Goal: Task Accomplishment & Management: Complete application form

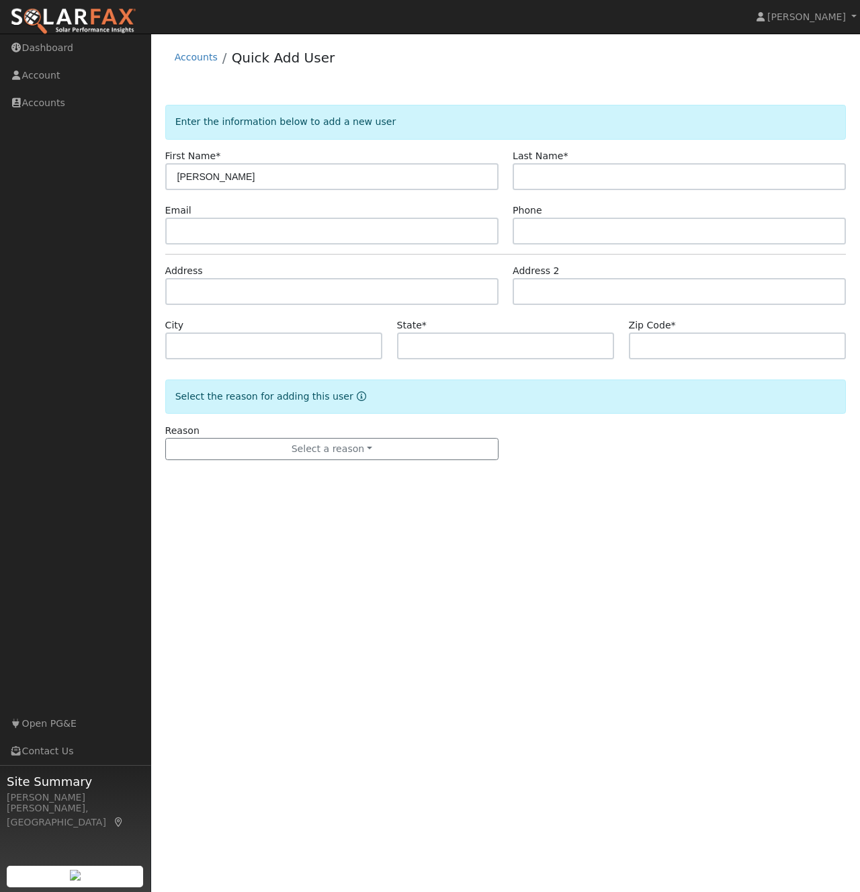
type input "[PERSON_NAME]"
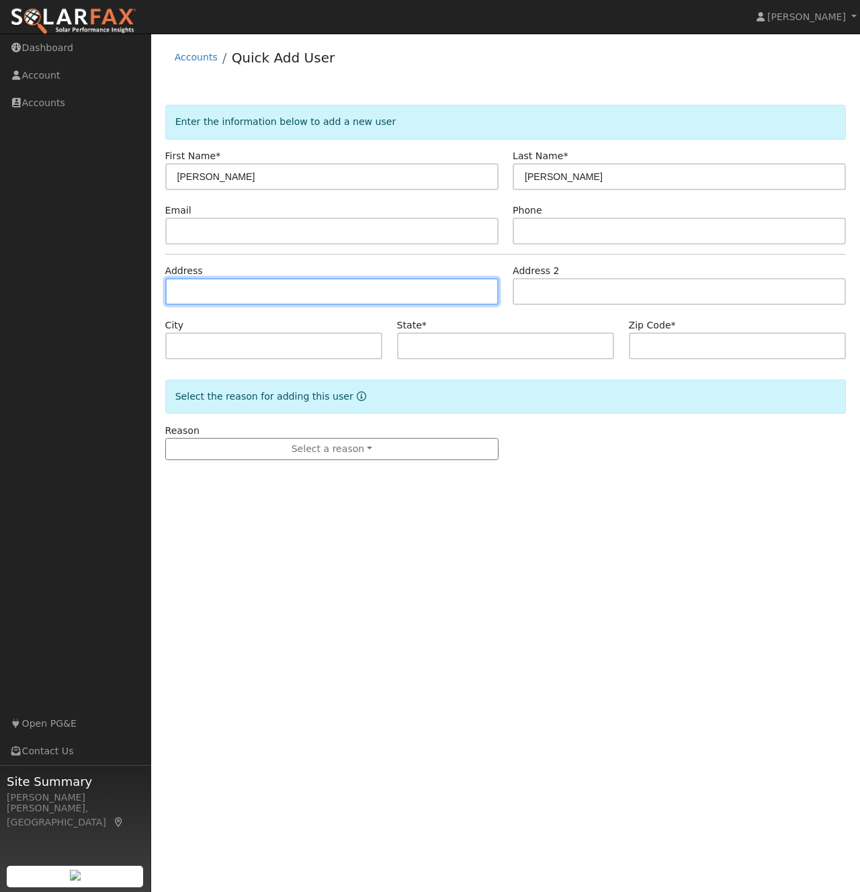
click at [237, 294] on input "text" at bounding box center [331, 291] width 333 height 27
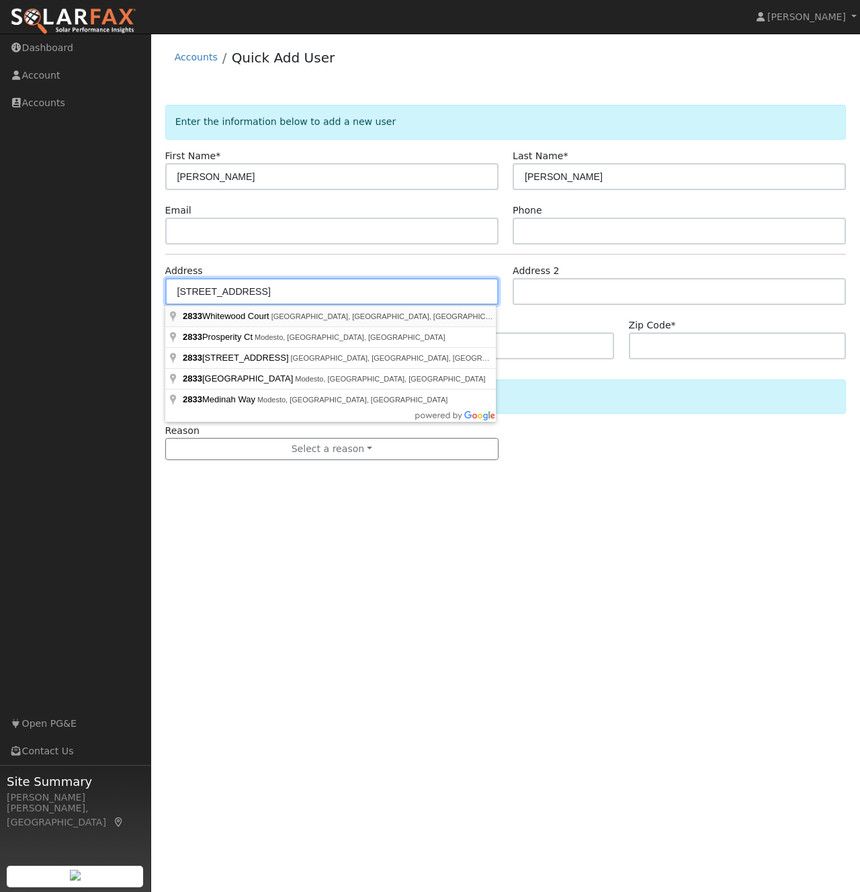
type input "2833 Whitewood Court"
type input "Oakdale"
type input "CA"
type input "95361"
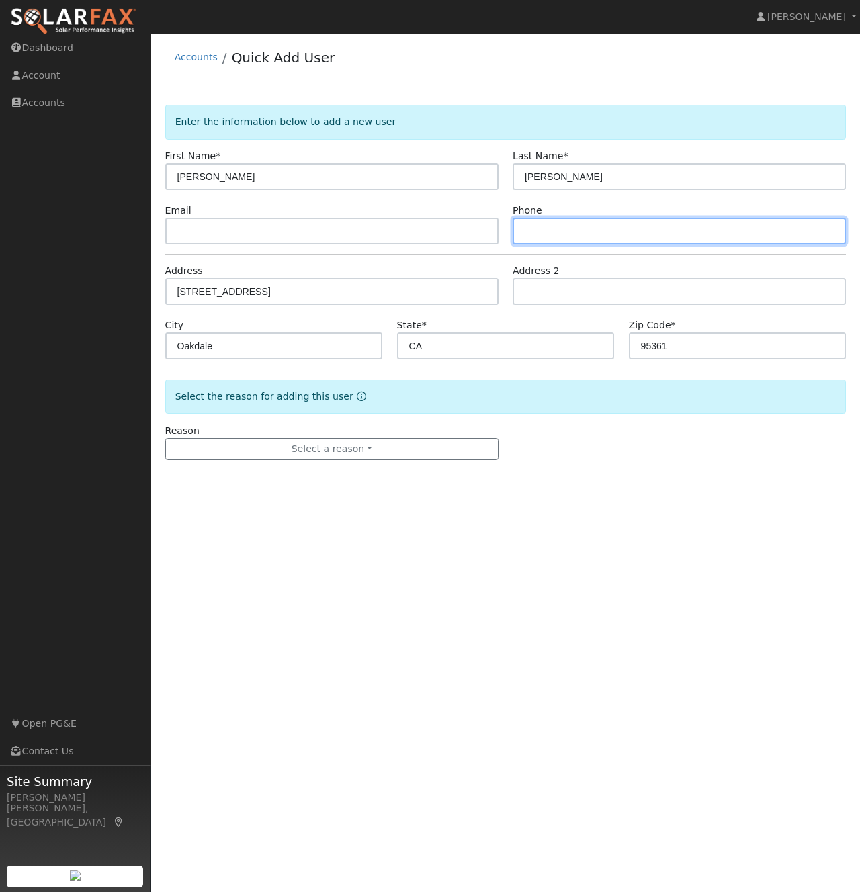
click at [542, 234] on input "text" at bounding box center [678, 231] width 333 height 27
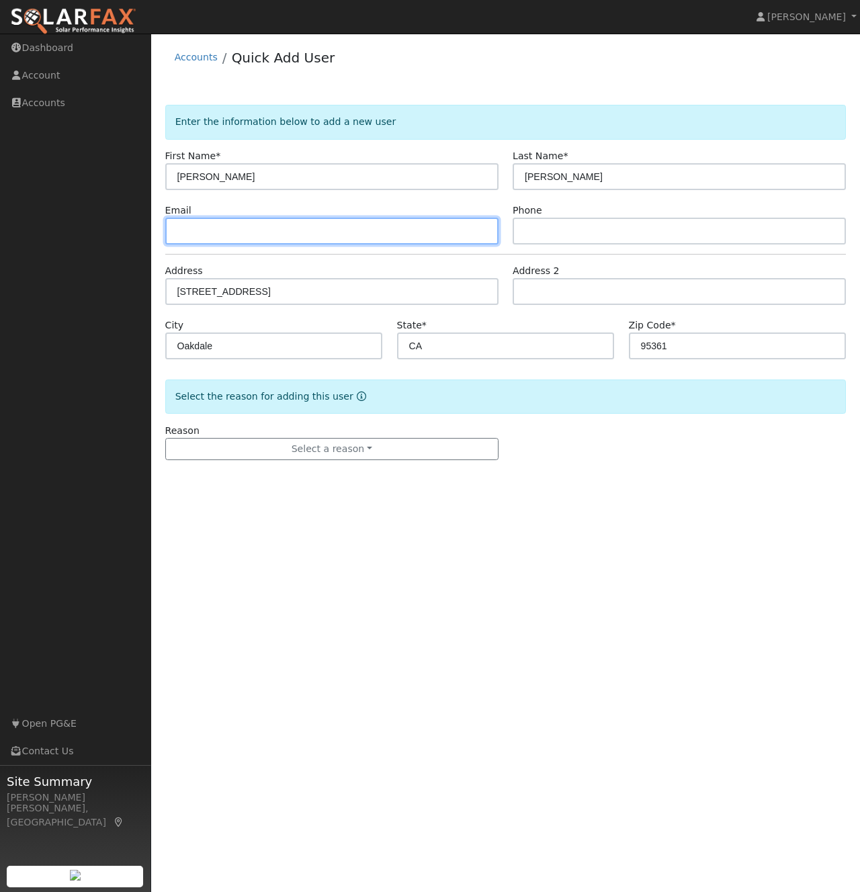
click at [184, 233] on input "text" at bounding box center [331, 231] width 333 height 27
paste input "janet.macedo@att.net"
type input "janet.macedo@att.net"
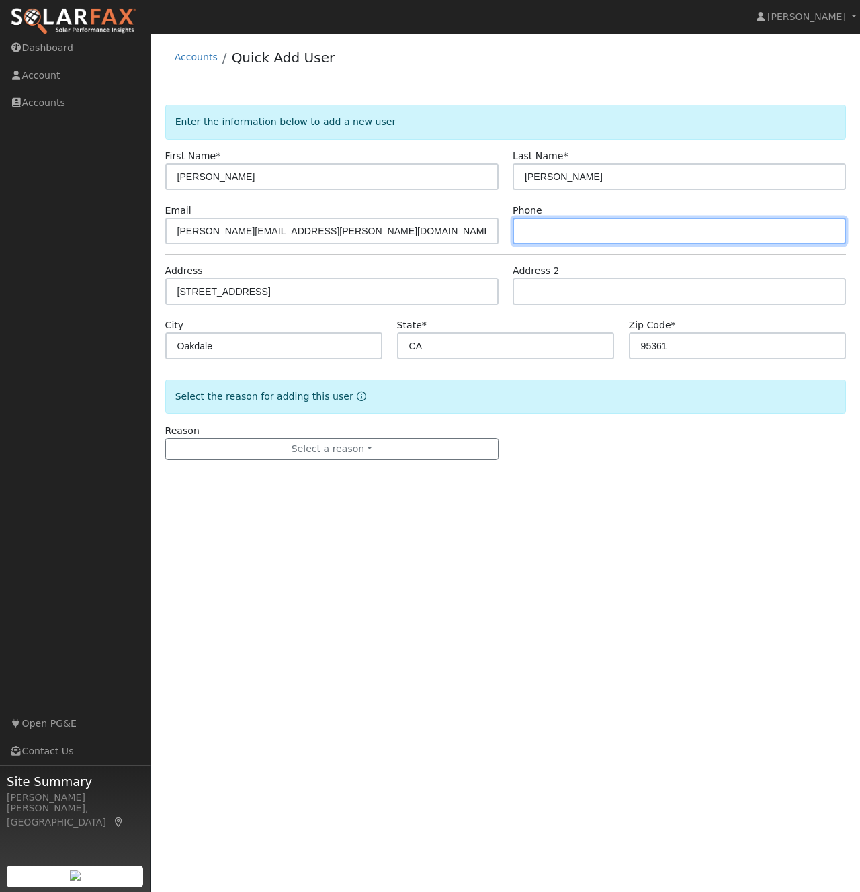
click at [543, 235] on input "text" at bounding box center [678, 231] width 333 height 27
type input "209-918-1251"
click at [687, 428] on div "Reason Select a reason New lead New customer adding solar New customer has solar" at bounding box center [505, 442] width 695 height 37
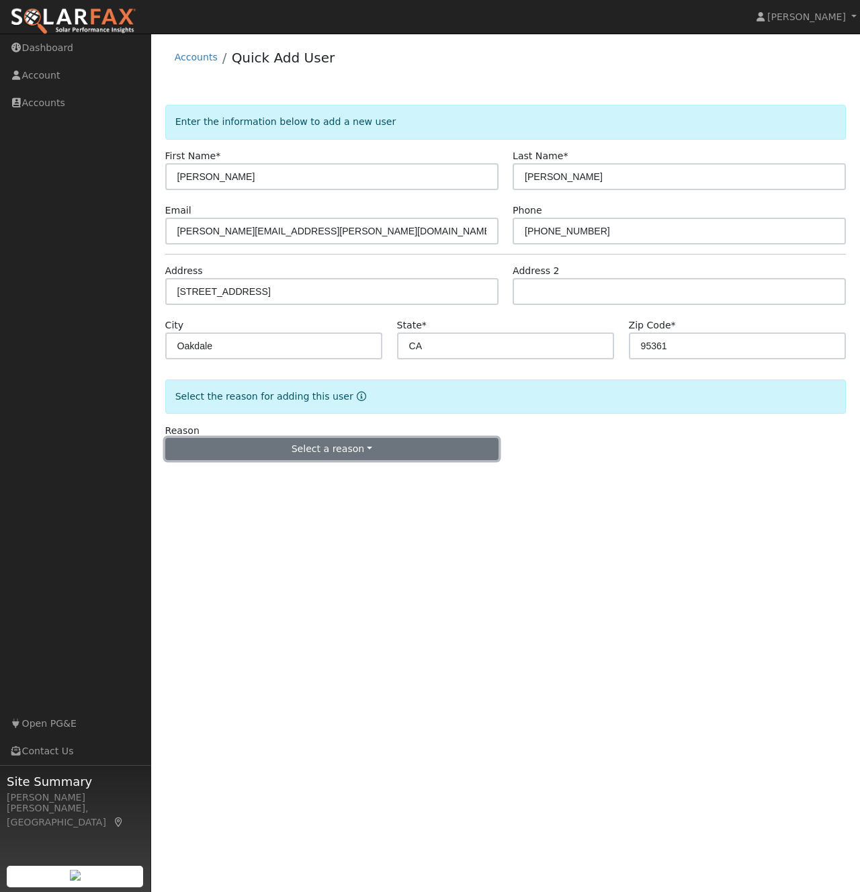
click at [359, 451] on button "Select a reason" at bounding box center [331, 449] width 333 height 23
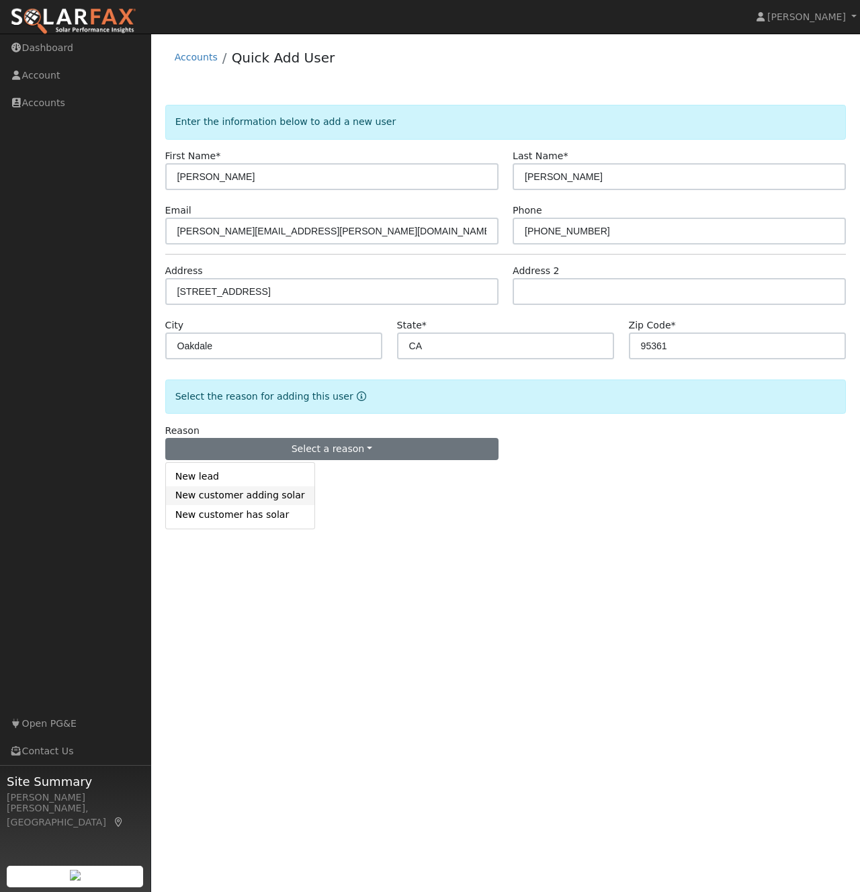
click at [265, 495] on link "New customer adding solar" at bounding box center [240, 495] width 148 height 19
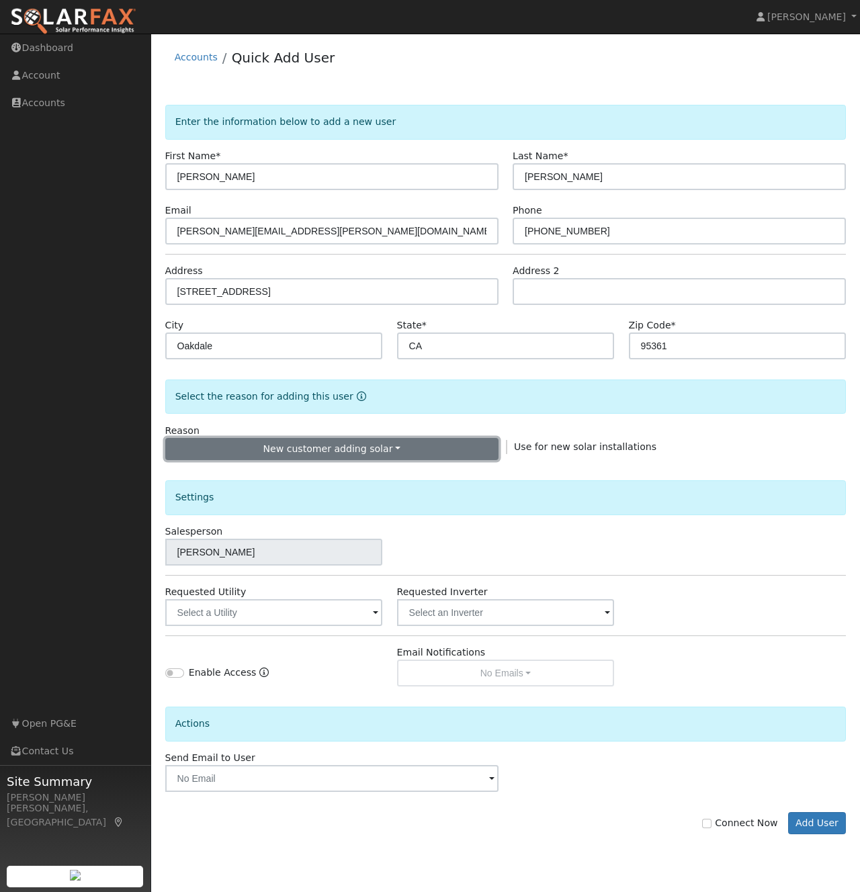
click at [394, 447] on button "New customer adding solar" at bounding box center [331, 449] width 333 height 23
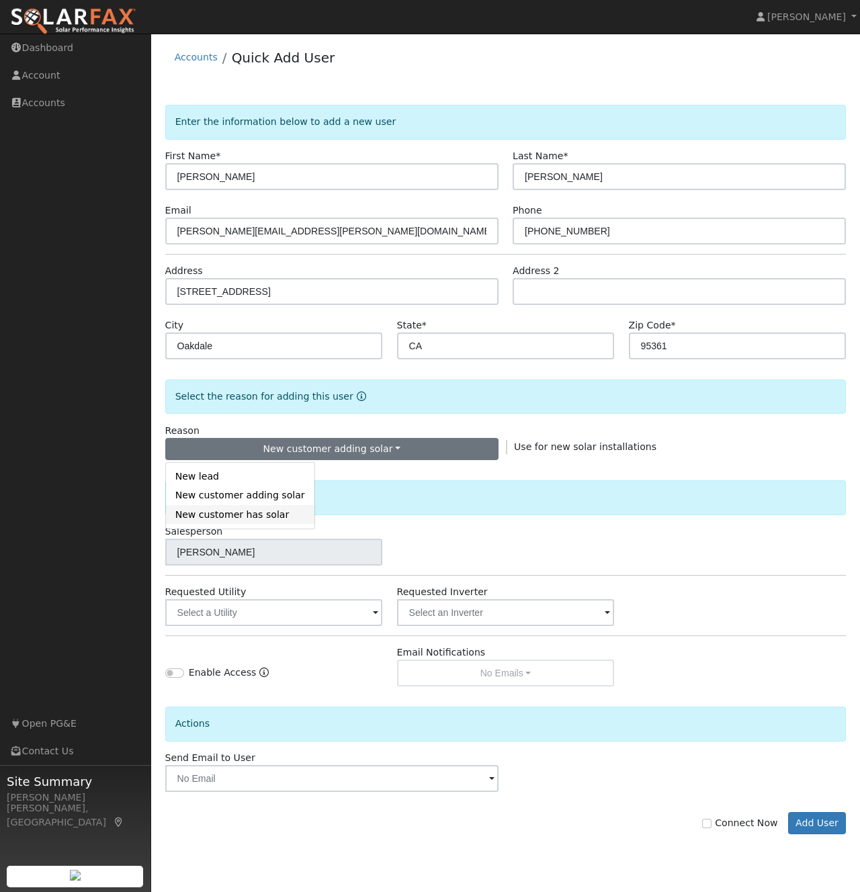
click at [257, 516] on link "New customer has solar" at bounding box center [240, 514] width 148 height 19
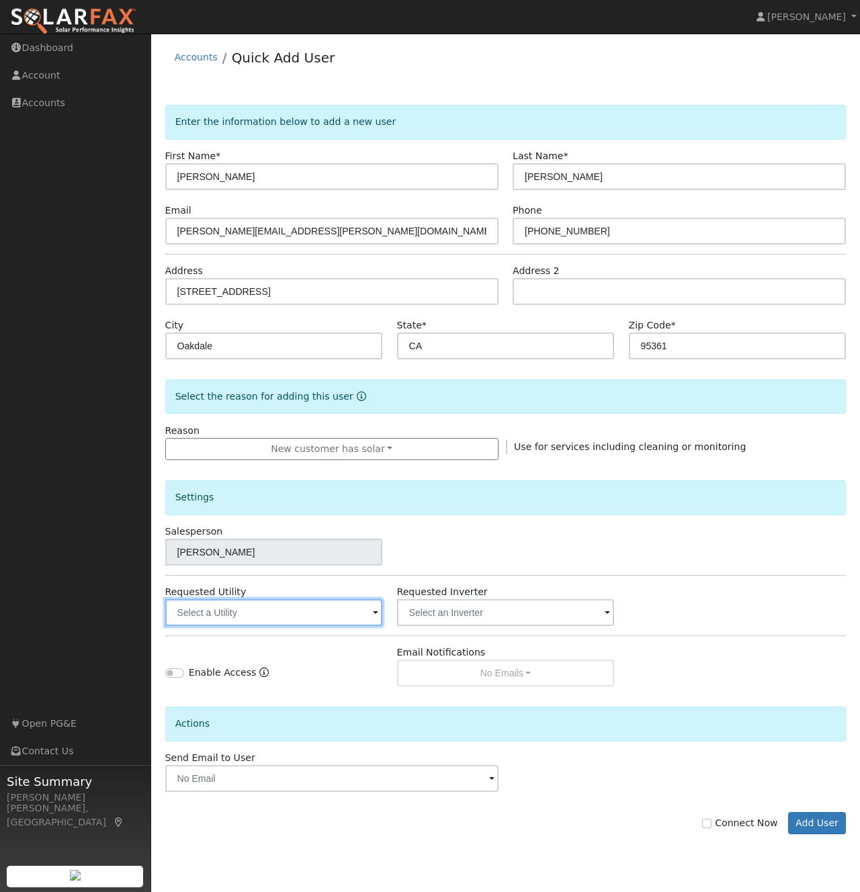
click at [369, 613] on input "text" at bounding box center [274, 612] width 218 height 27
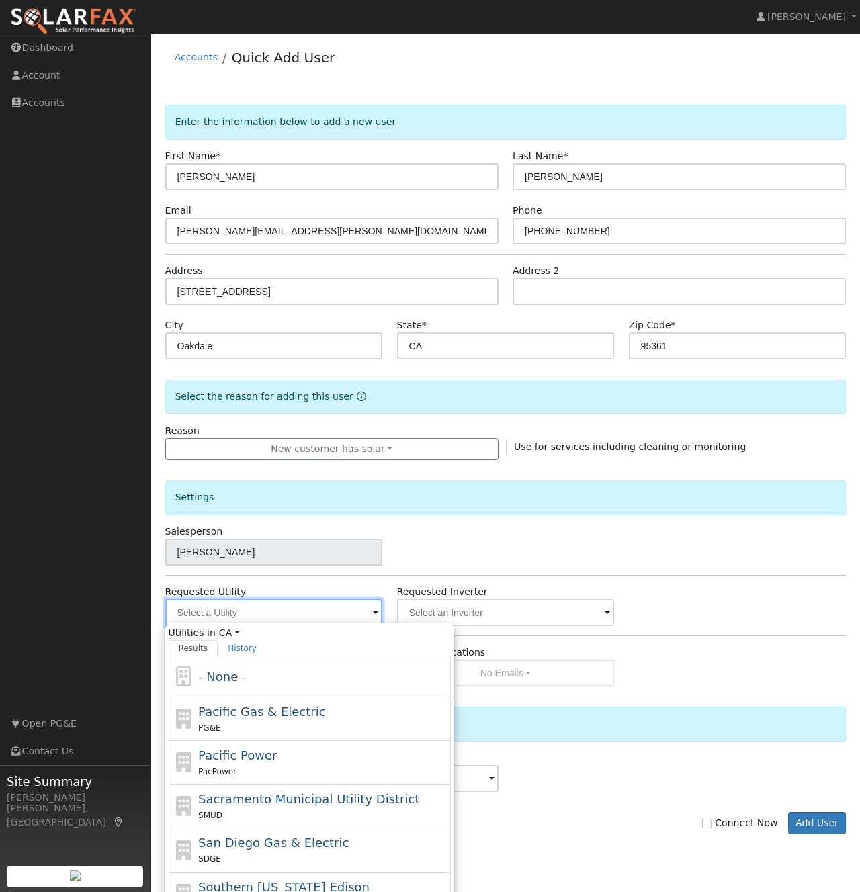
click at [369, 613] on input "text" at bounding box center [274, 612] width 218 height 27
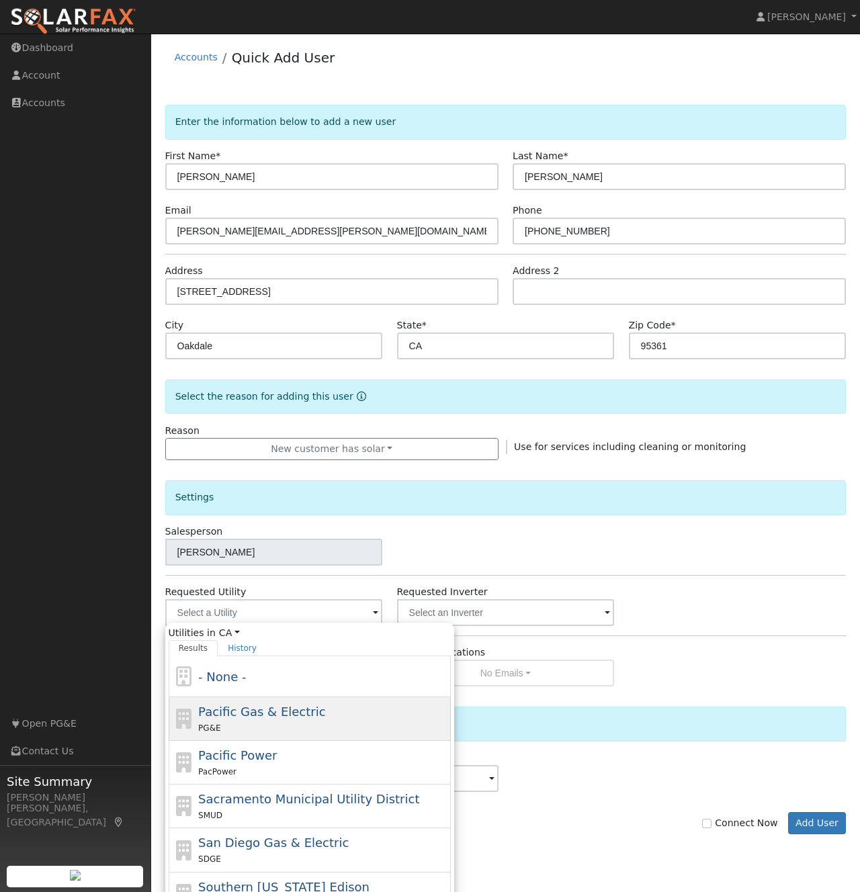
click at [284, 722] on div "PG&E" at bounding box center [322, 728] width 249 height 14
type input "Pacific Gas & Electric"
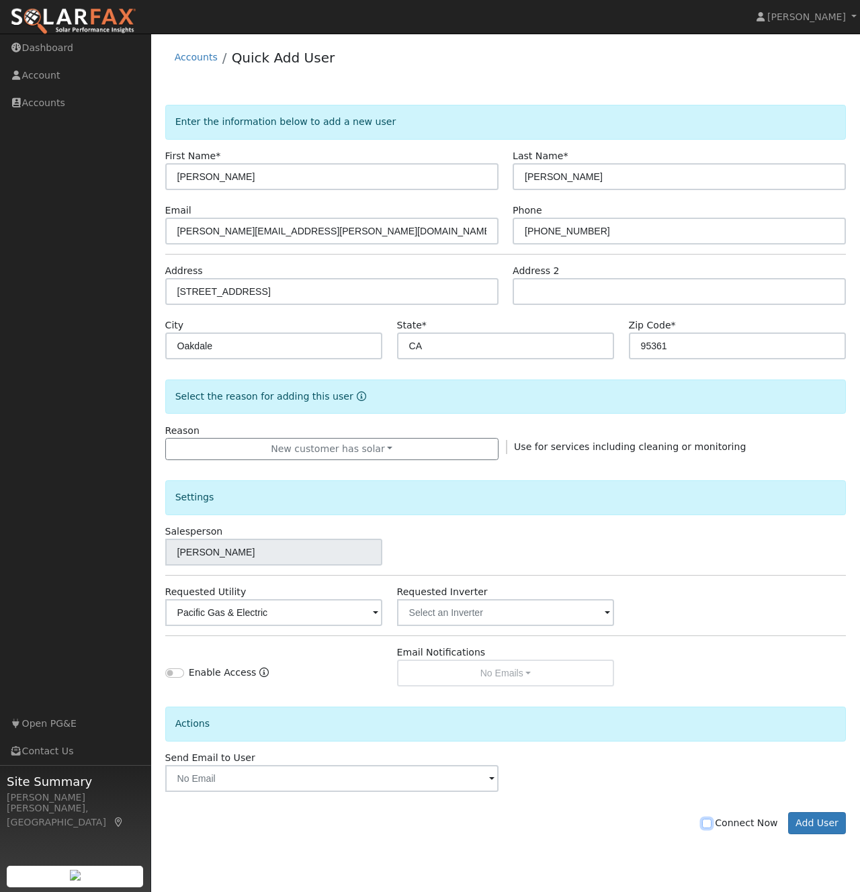
click at [711, 823] on input "Connect Now" at bounding box center [706, 823] width 9 height 9
checkbox input "true"
click at [818, 825] on button "Add User" at bounding box center [817, 823] width 58 height 23
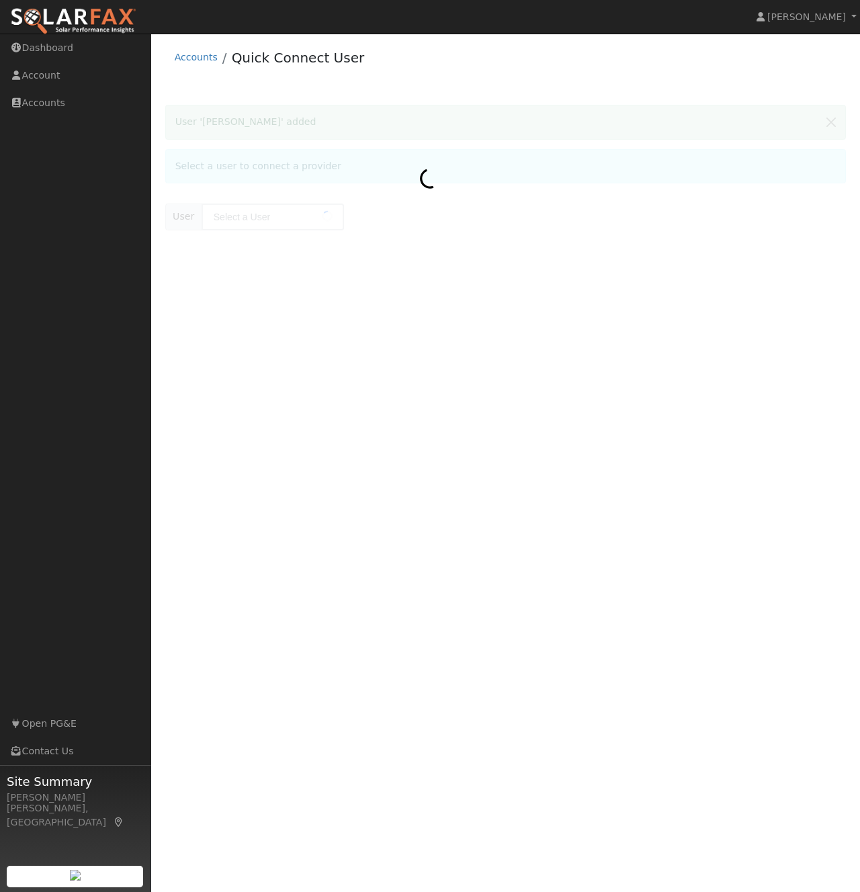
type input "[PERSON_NAME]"
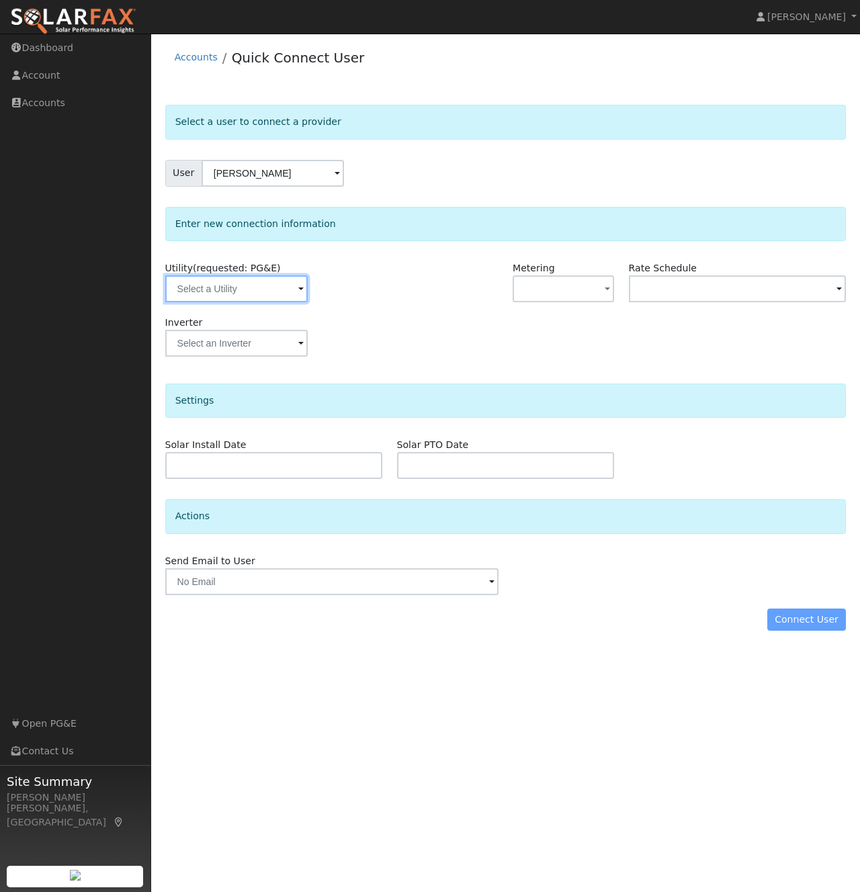
click at [275, 290] on input "text" at bounding box center [236, 288] width 142 height 27
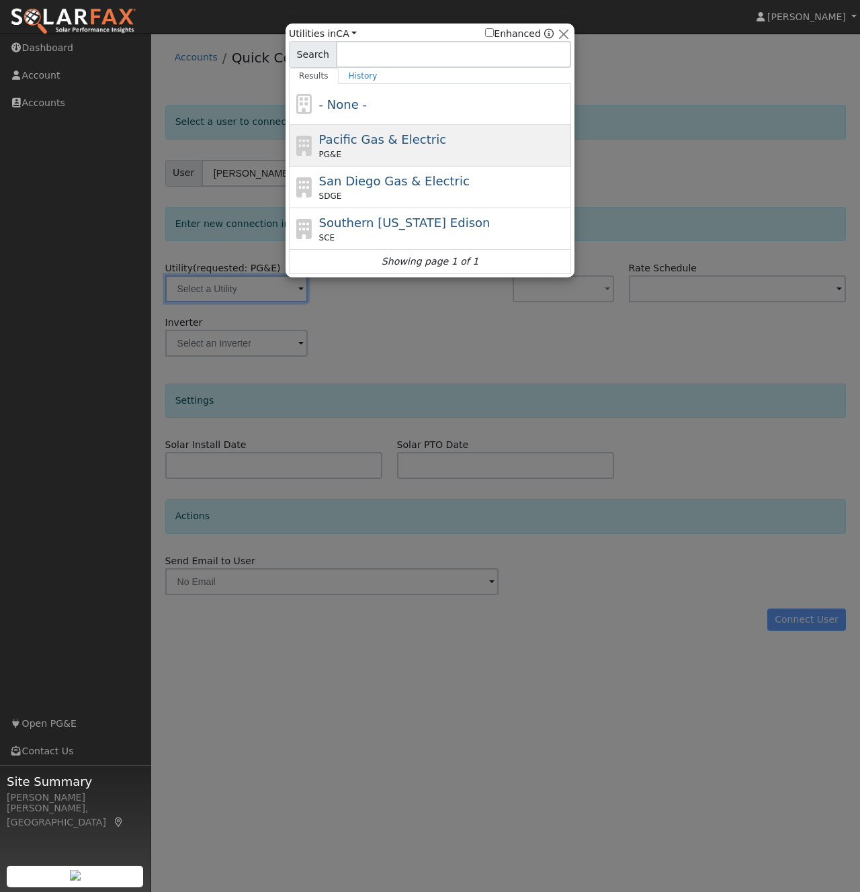
click at [382, 136] on span "Pacific Gas & Electric" at bounding box center [382, 139] width 127 height 14
type input "PG&E"
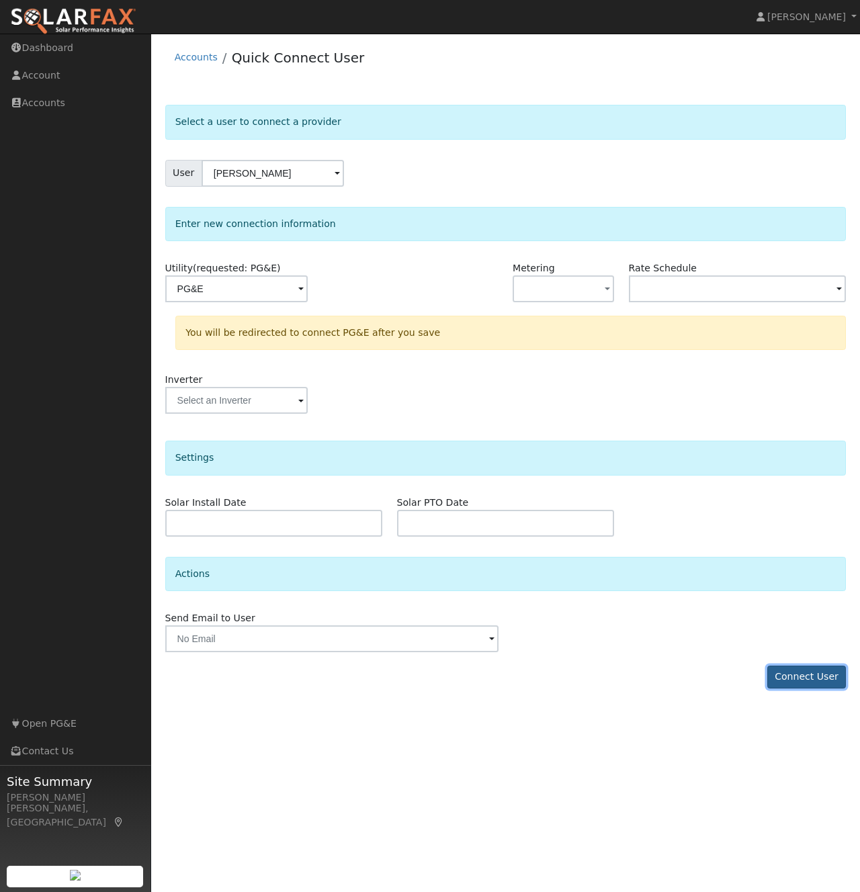
click at [788, 680] on button "Connect User" at bounding box center [806, 677] width 79 height 23
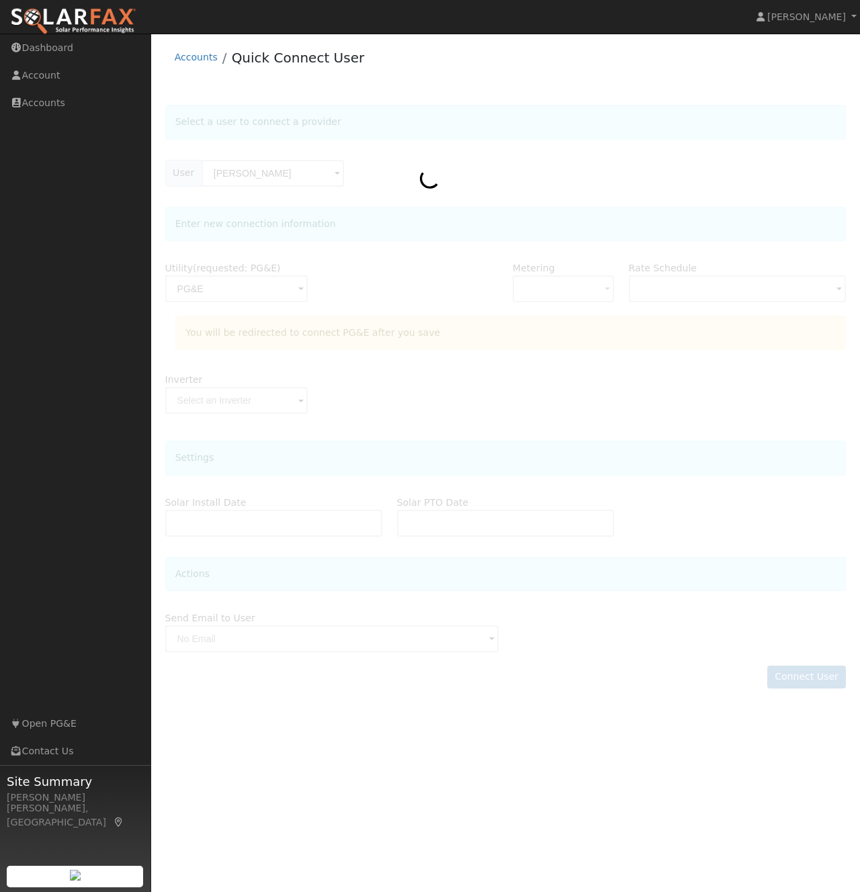
click at [518, 78] on div "Accounts Quick Connect User" at bounding box center [505, 60] width 681 height 41
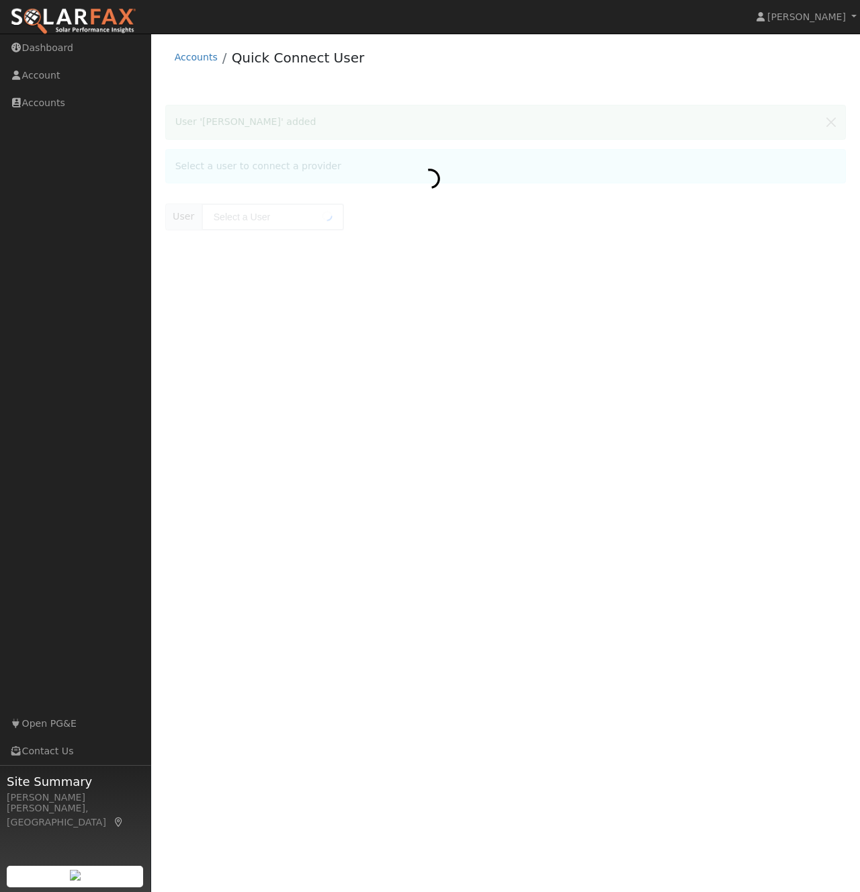
type input "[PERSON_NAME]"
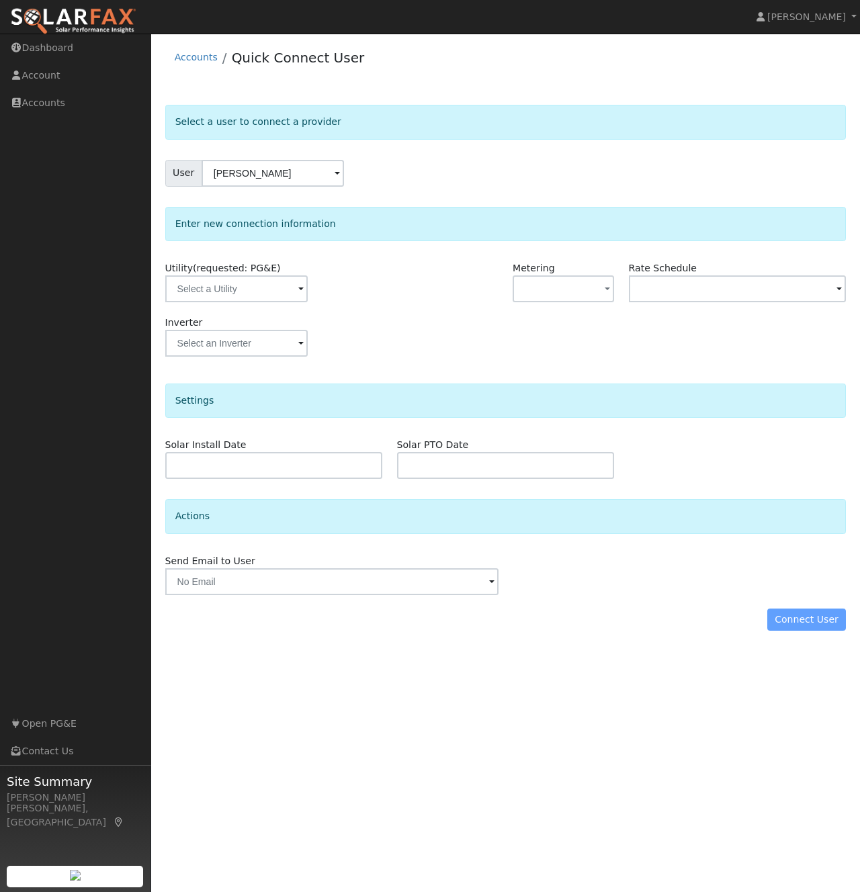
click at [494, 170] on div "User Janet Macedo" at bounding box center [505, 173] width 681 height 27
click at [298, 289] on span at bounding box center [300, 289] width 5 height 15
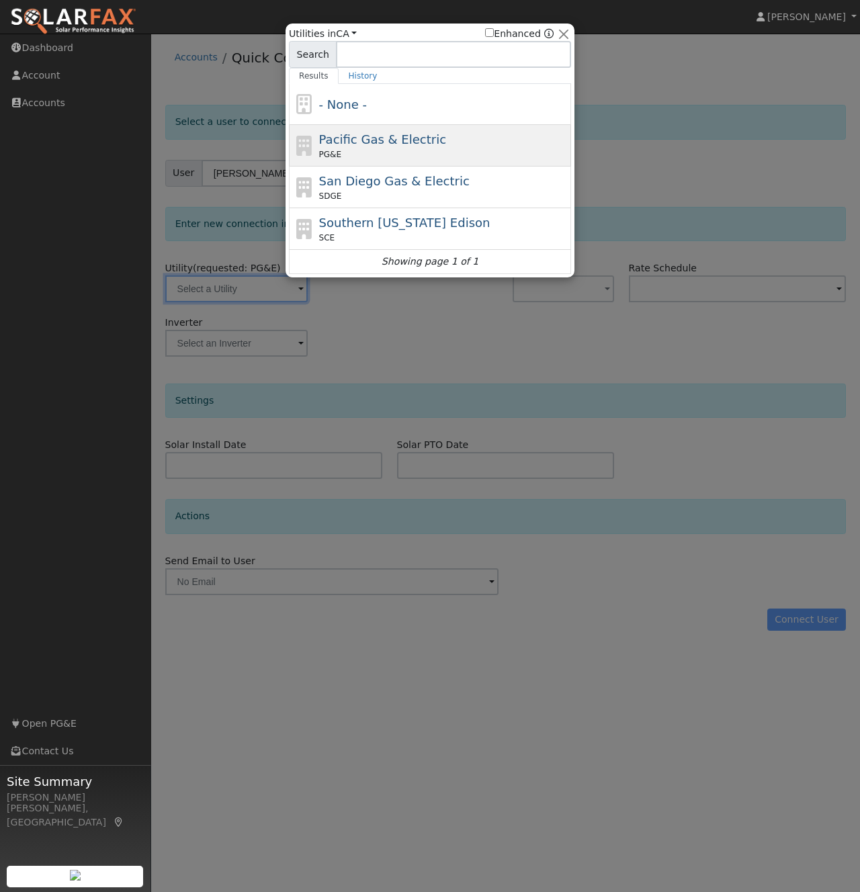
click at [378, 145] on span "Pacific Gas & Electric" at bounding box center [382, 139] width 127 height 14
type input "PG&E"
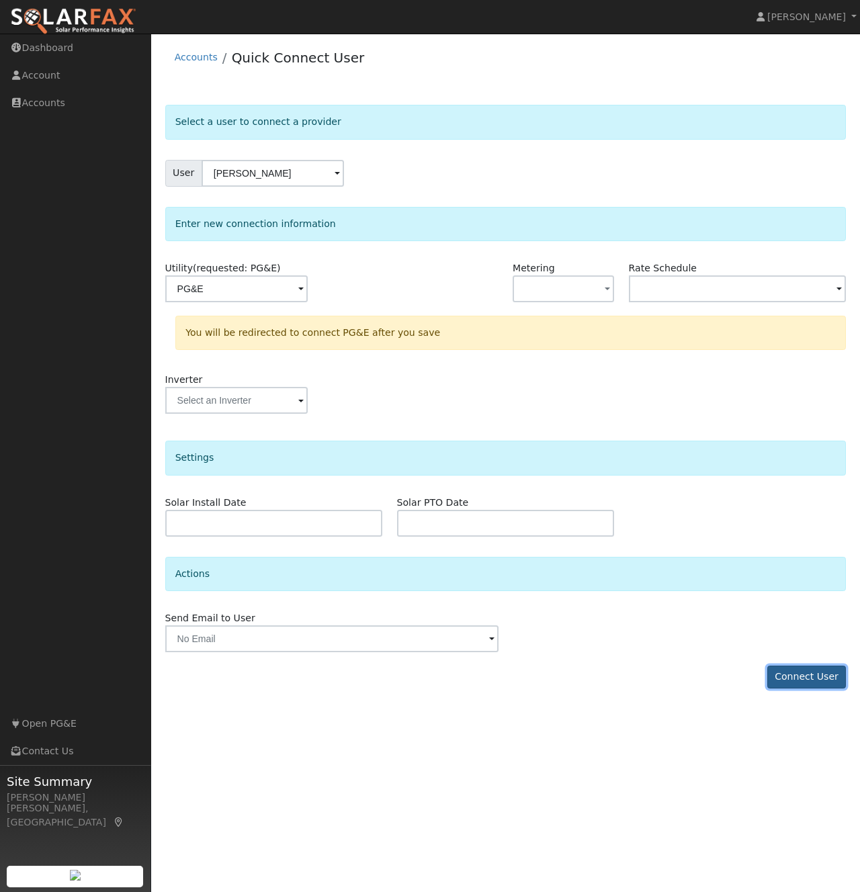
click at [799, 681] on button "Connect User" at bounding box center [806, 677] width 79 height 23
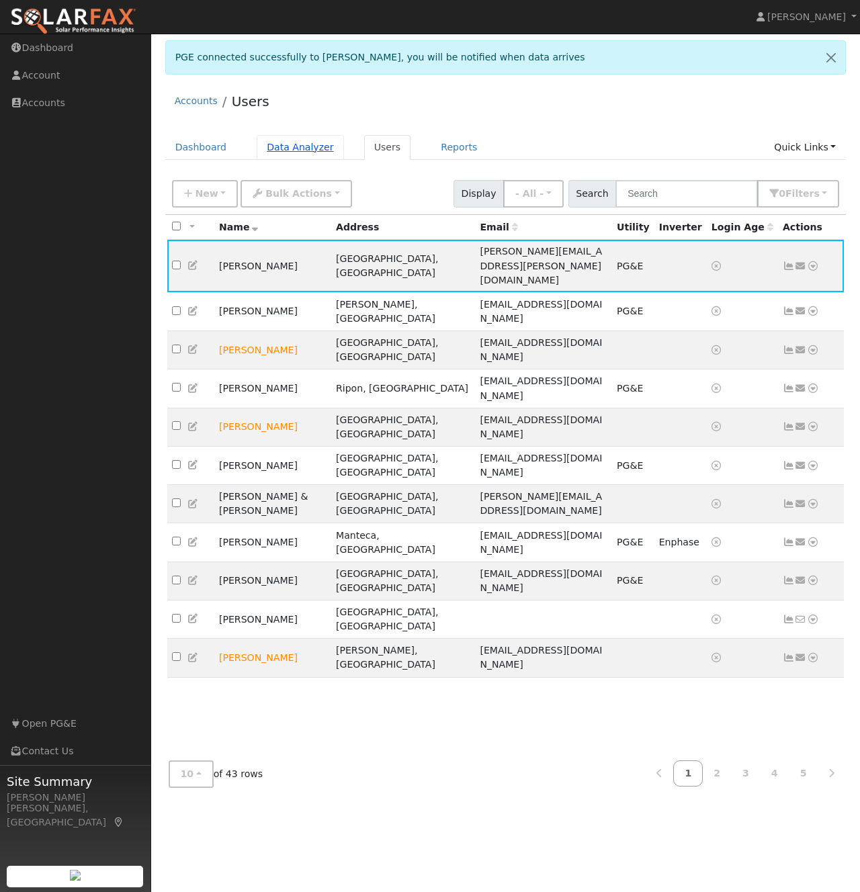
click at [284, 146] on link "Data Analyzer" at bounding box center [300, 147] width 87 height 25
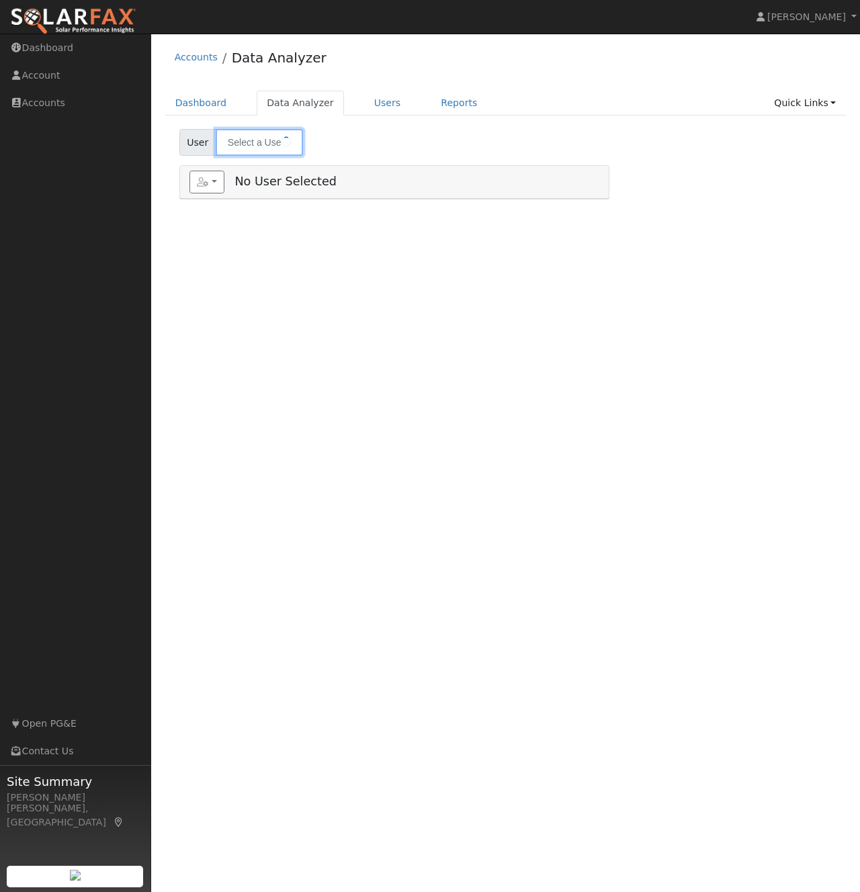
type input "[PERSON_NAME]"
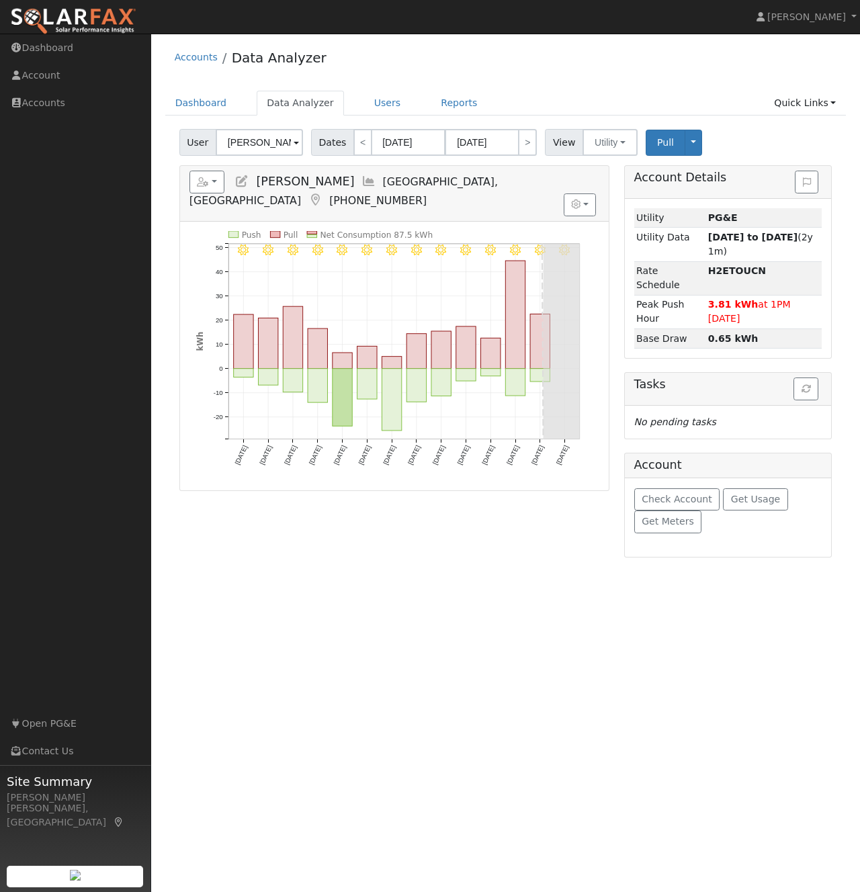
click at [297, 144] on span at bounding box center [295, 143] width 5 height 15
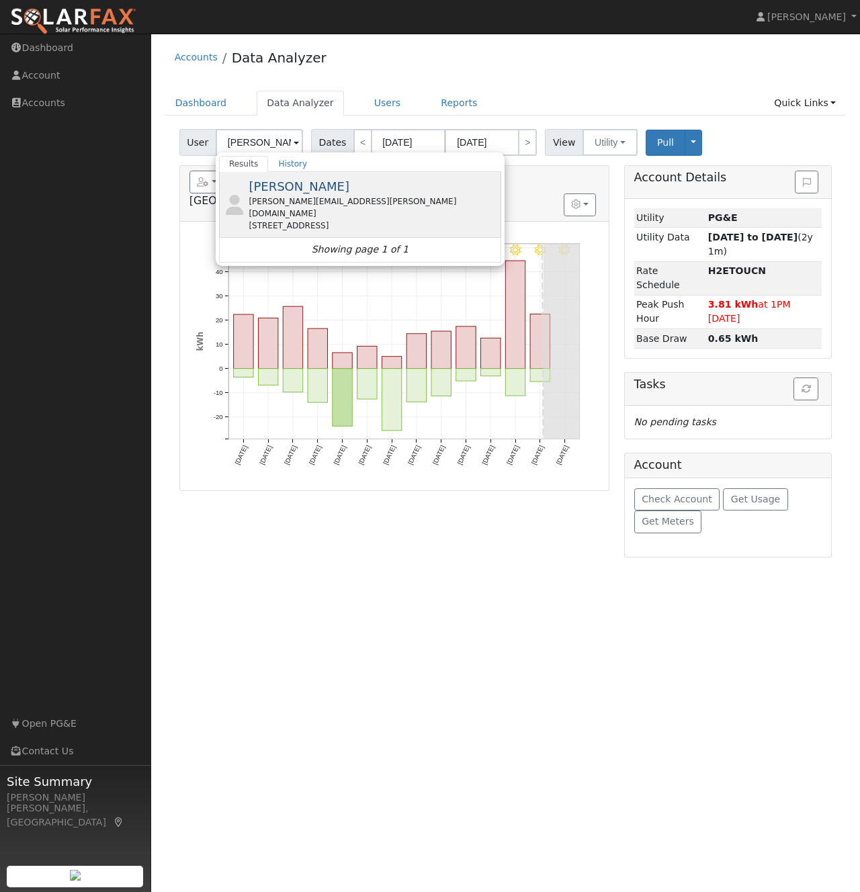
click at [283, 187] on span "[PERSON_NAME]" at bounding box center [298, 186] width 101 height 14
type input "[PERSON_NAME]"
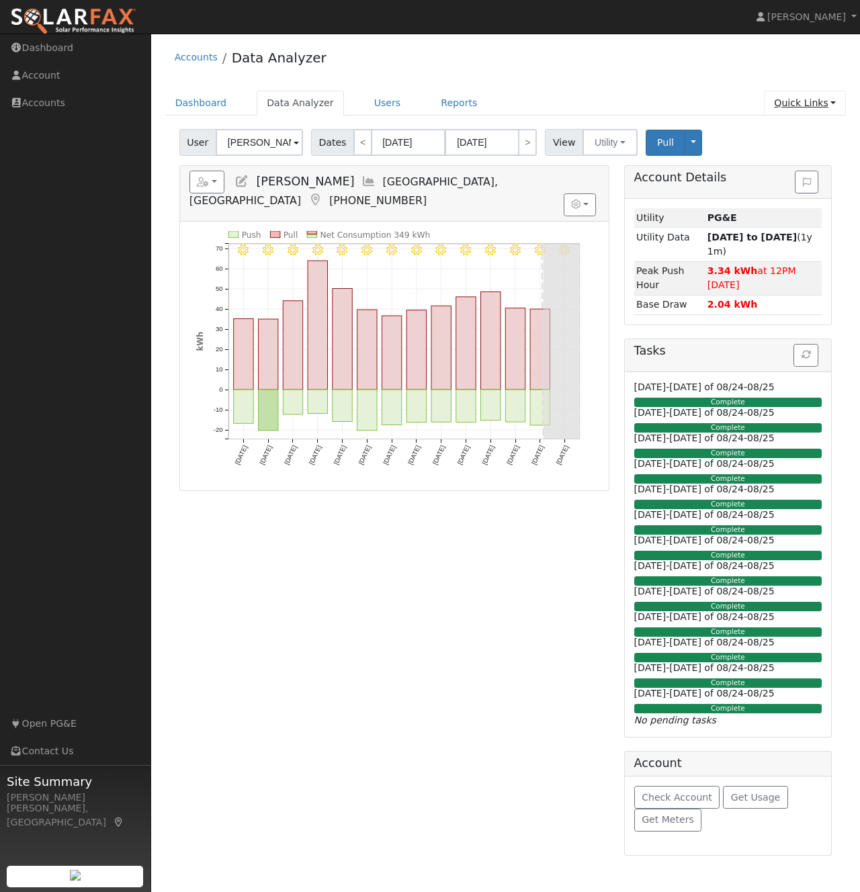
click at [831, 103] on link "Quick Links" at bounding box center [805, 103] width 82 height 25
click at [787, 177] on link "Run a Scenario Report" at bounding box center [778, 180] width 136 height 19
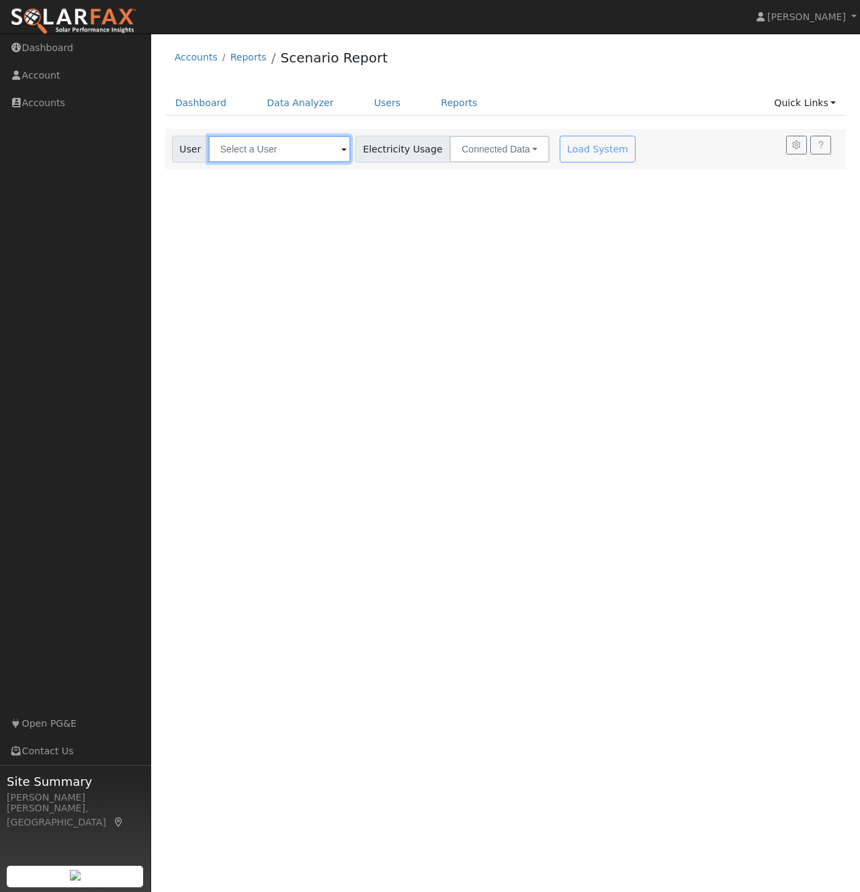
click at [322, 152] on input "text" at bounding box center [279, 149] width 142 height 27
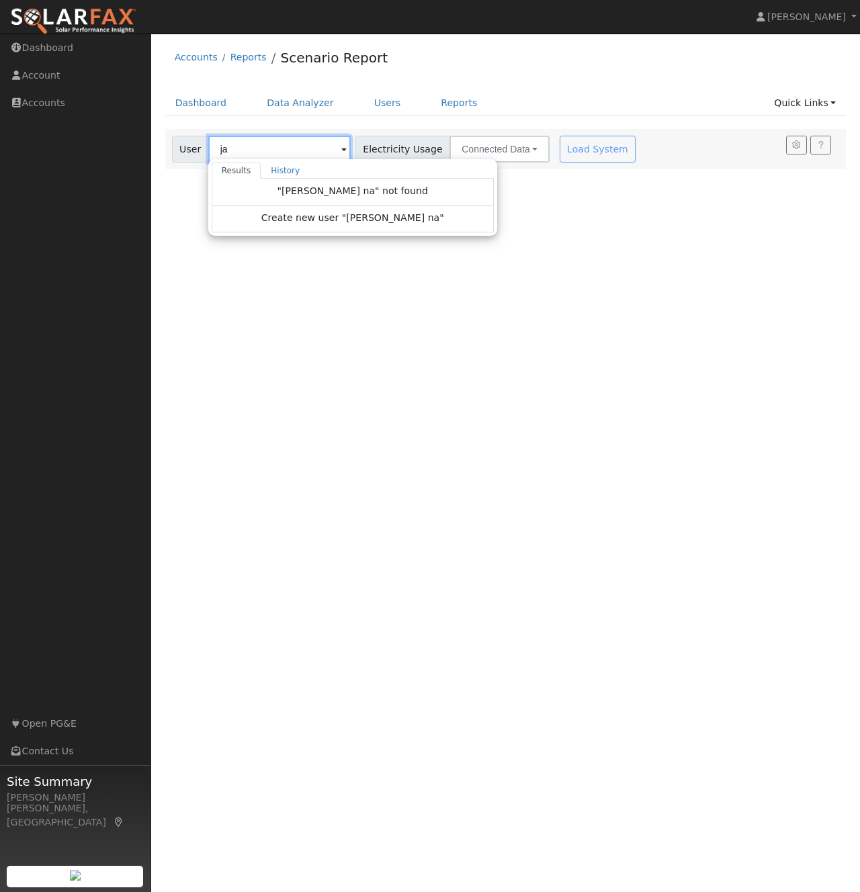
type input "j"
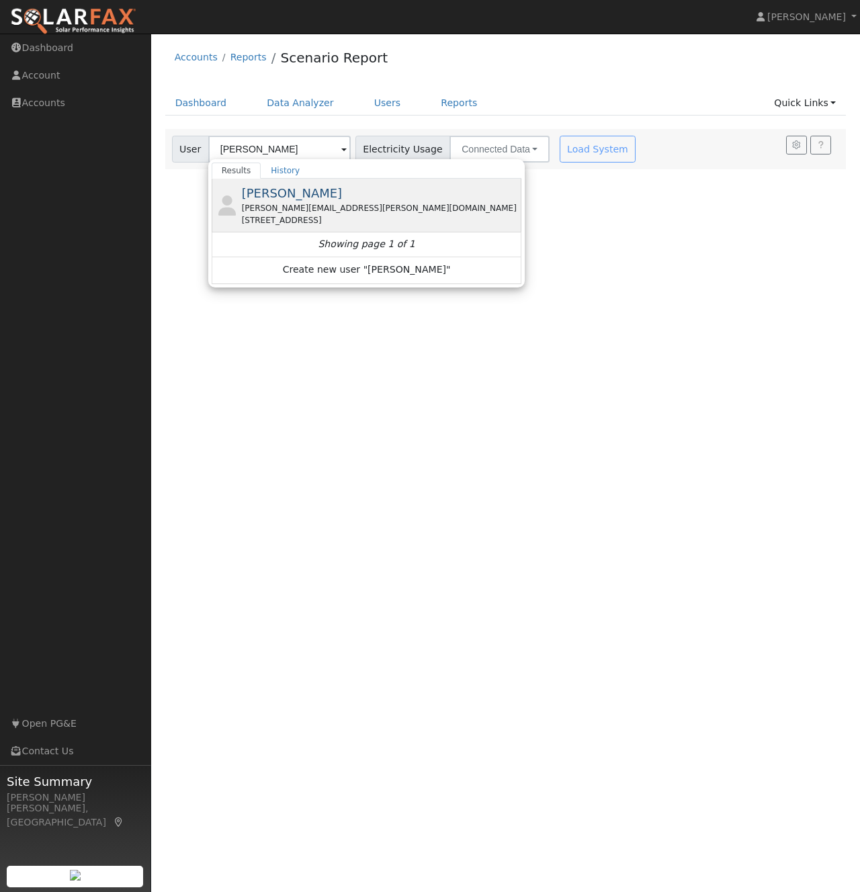
click at [279, 208] on div "[PERSON_NAME][EMAIL_ADDRESS][PERSON_NAME][DOMAIN_NAME]" at bounding box center [380, 208] width 277 height 12
type input "[PERSON_NAME]"
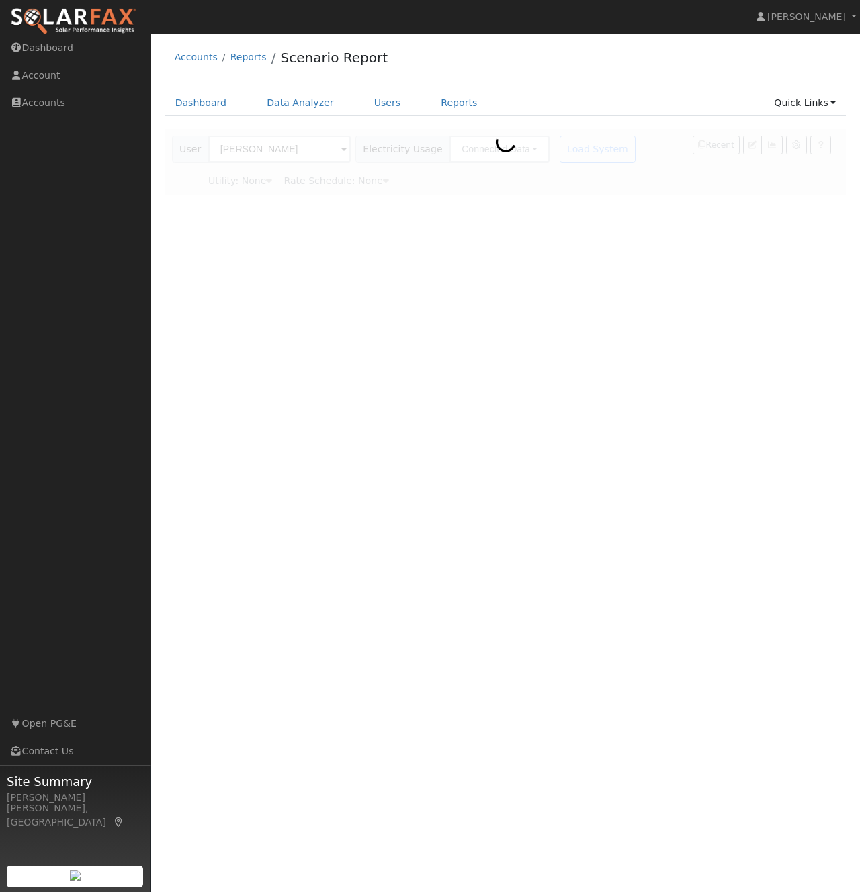
type input "Pacific Gas & Electric"
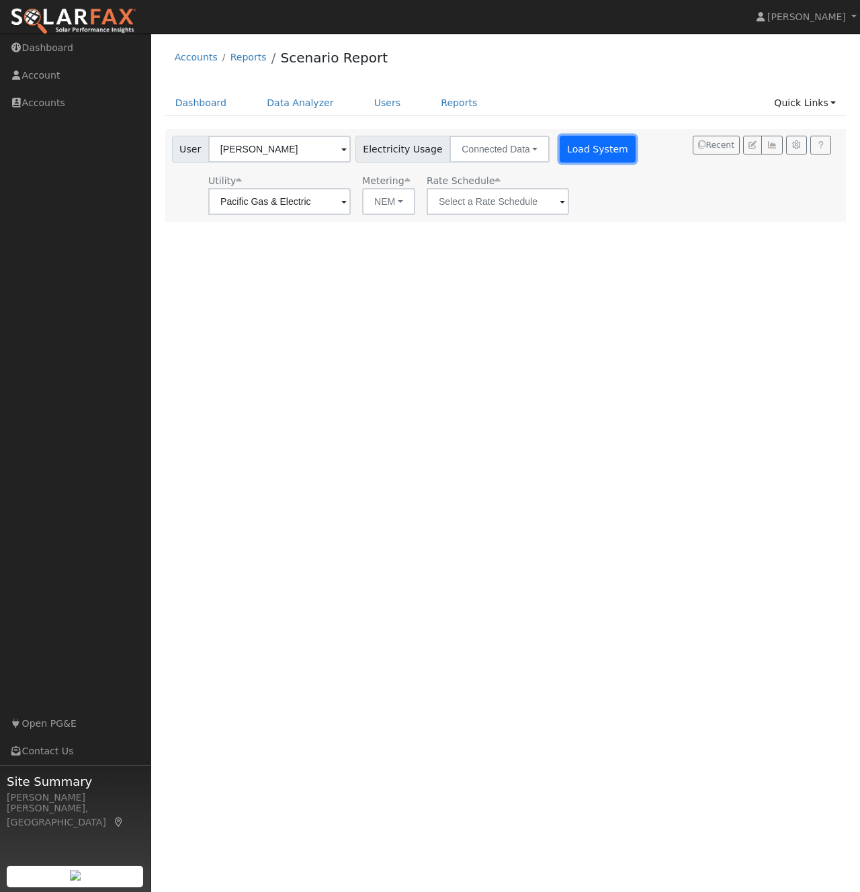
click at [572, 150] on button "Load System" at bounding box center [597, 149] width 77 height 27
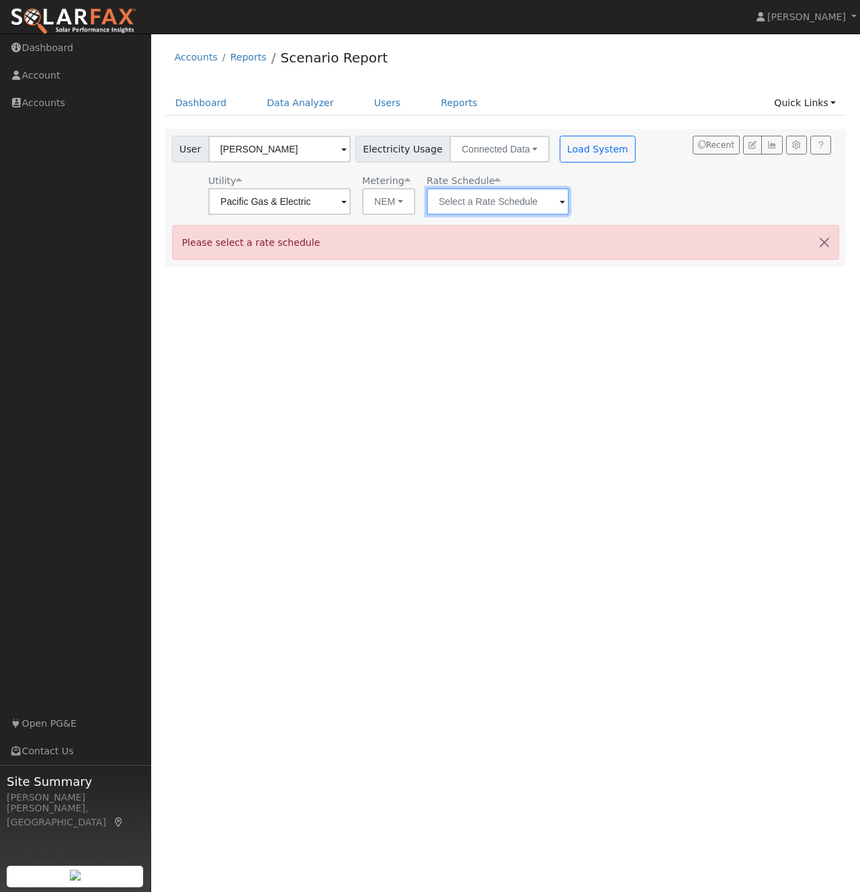
click at [351, 202] on input "text" at bounding box center [279, 201] width 142 height 27
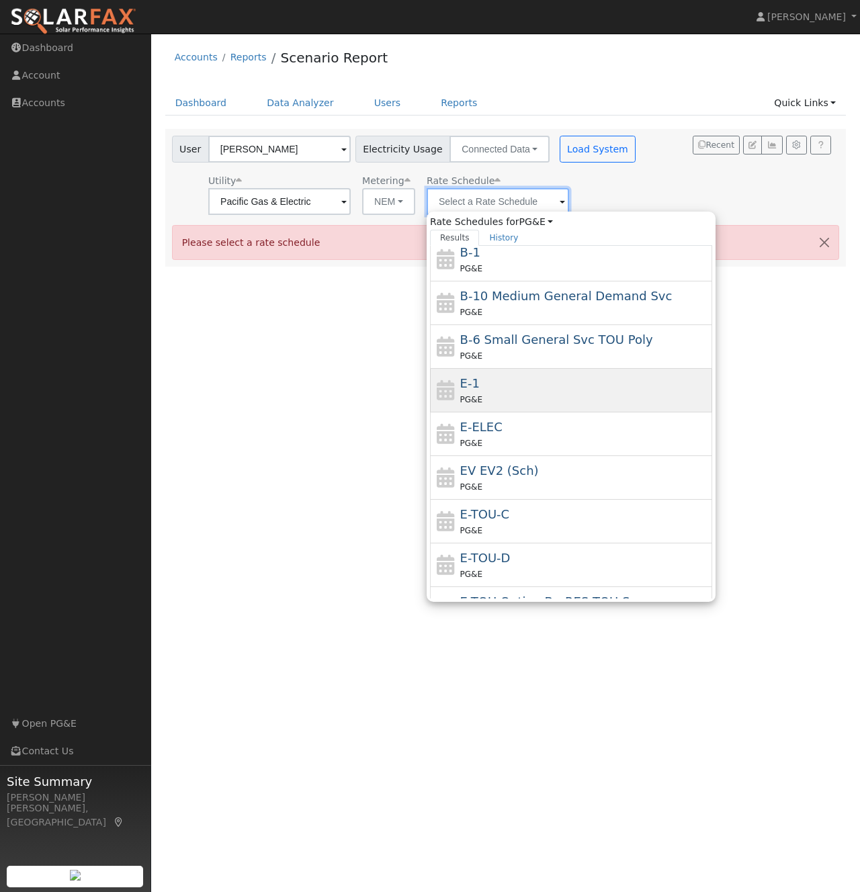
scroll to position [69, 0]
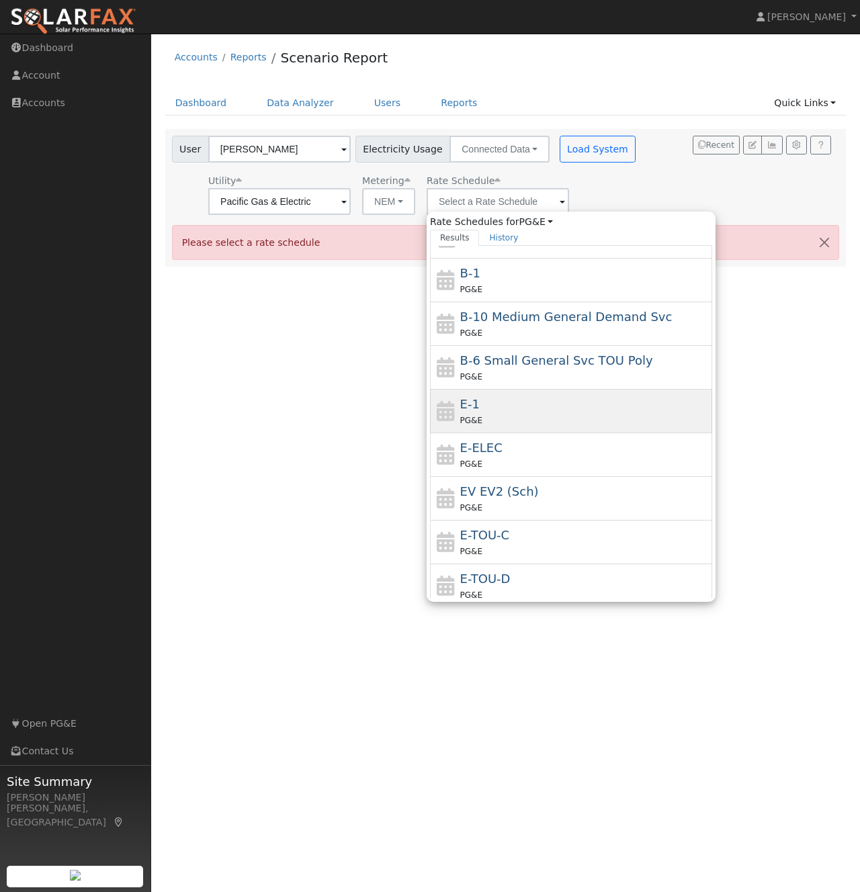
click at [469, 410] on div "E-1 PG&E" at bounding box center [584, 411] width 249 height 32
type input "E-1"
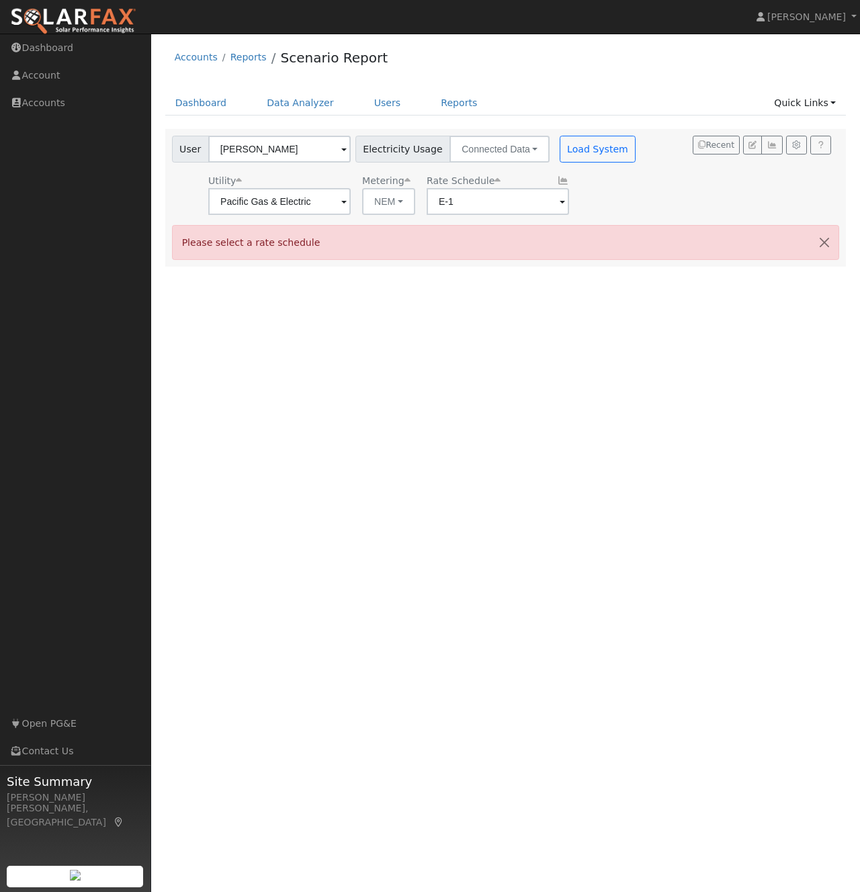
click at [660, 187] on div "User [PERSON_NAME] Account Default Account Default Account [STREET_ADDRESS] Pri…" at bounding box center [503, 173] width 668 height 84
click at [587, 157] on button "Load System" at bounding box center [597, 149] width 77 height 27
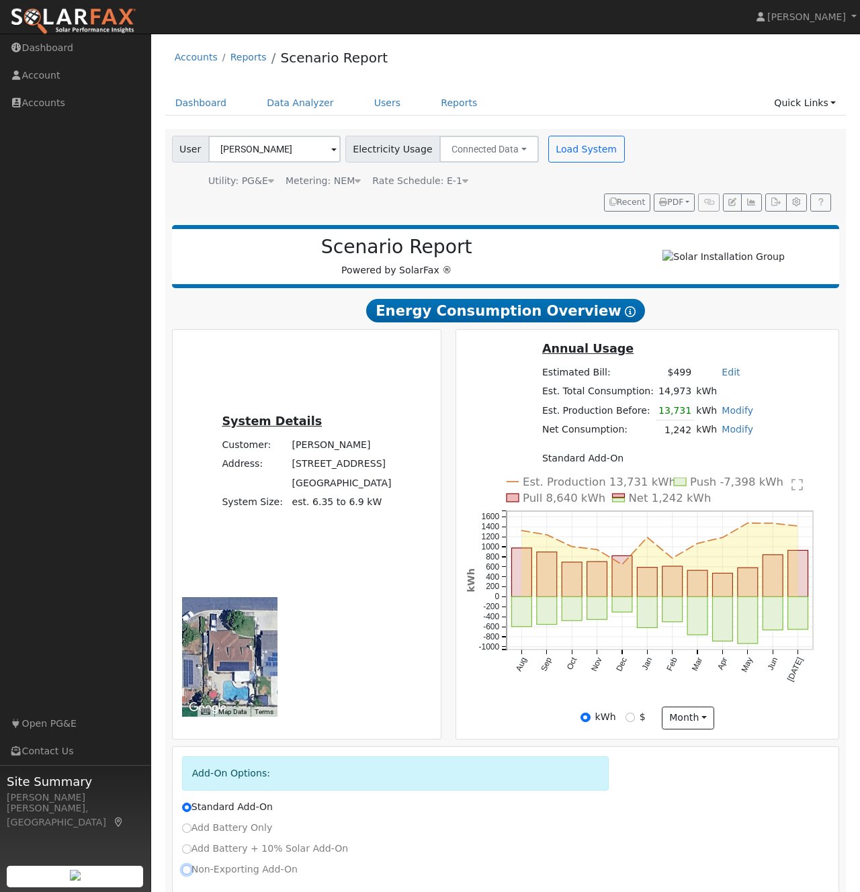
click at [186, 865] on input "Non-Exporting Add-On" at bounding box center [186, 869] width 9 height 9
radio input "true"
radio input "false"
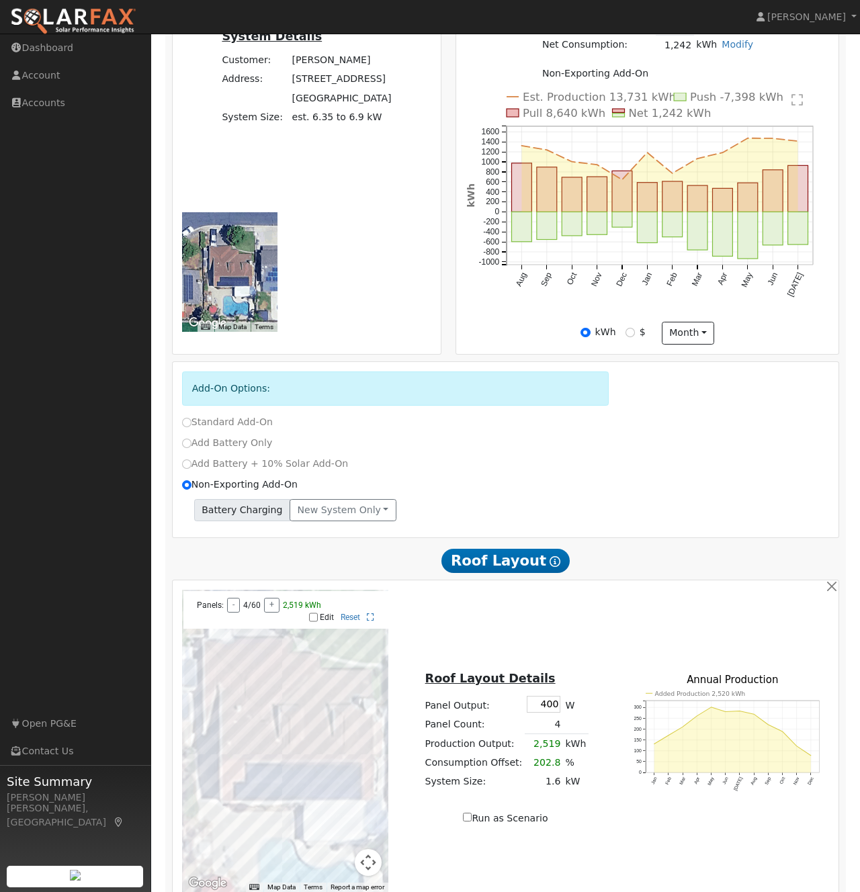
scroll to position [401, 0]
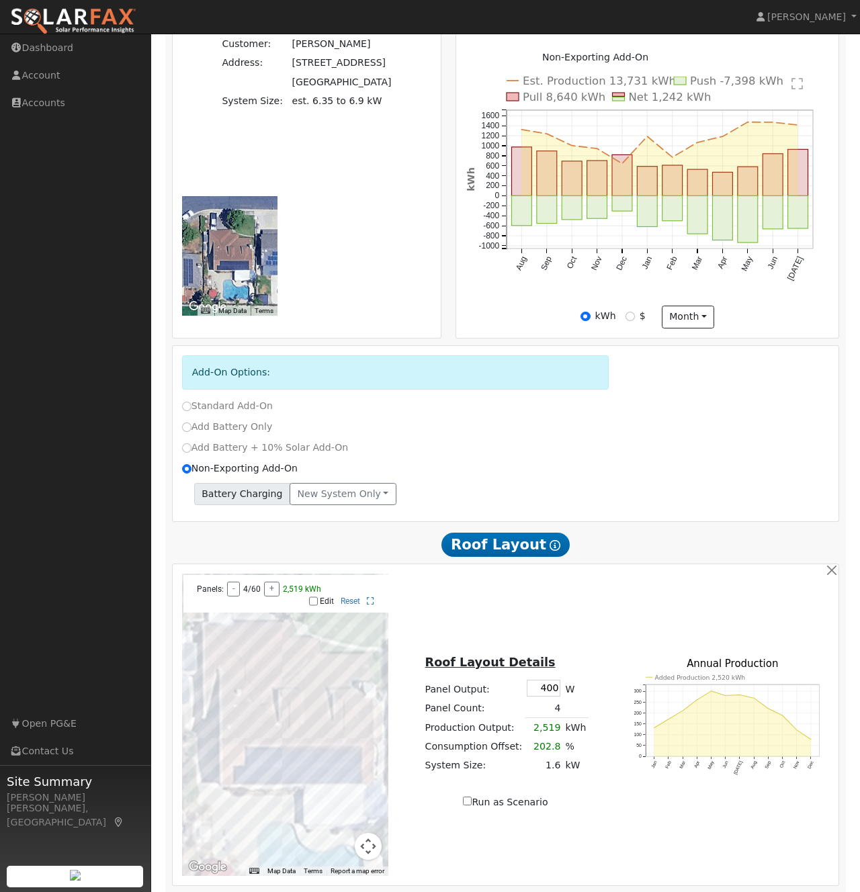
checkbox input "true"
type input "100"
type input "120"
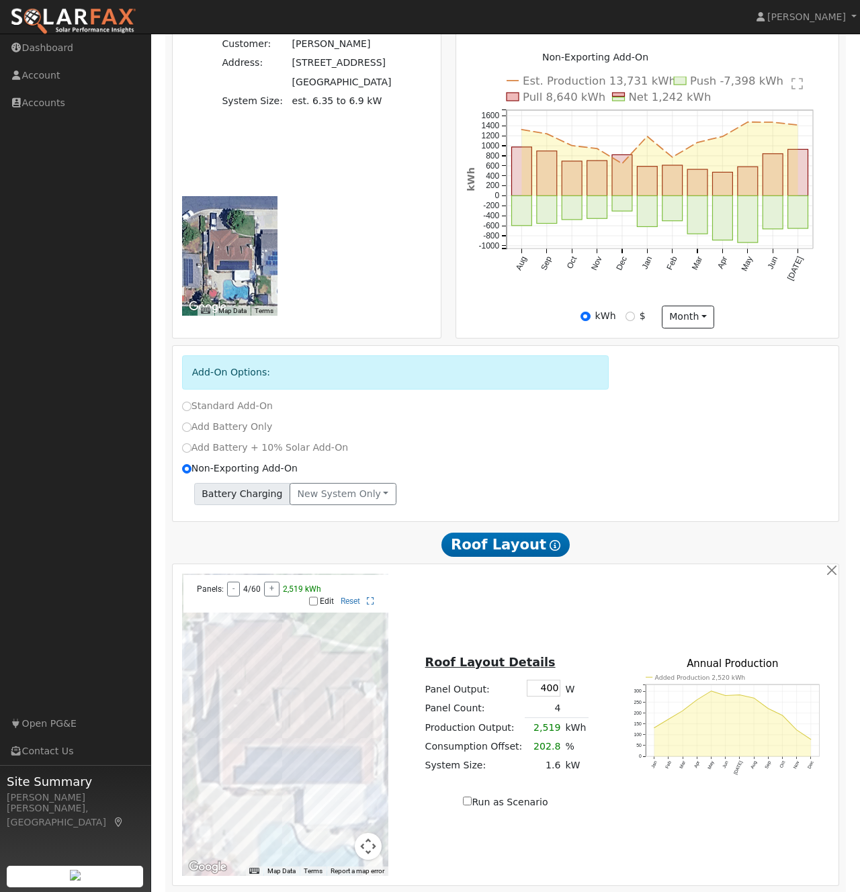
type input "140"
drag, startPoint x: 303, startPoint y: 863, endPoint x: 265, endPoint y: 863, distance: 38.3
type input "15"
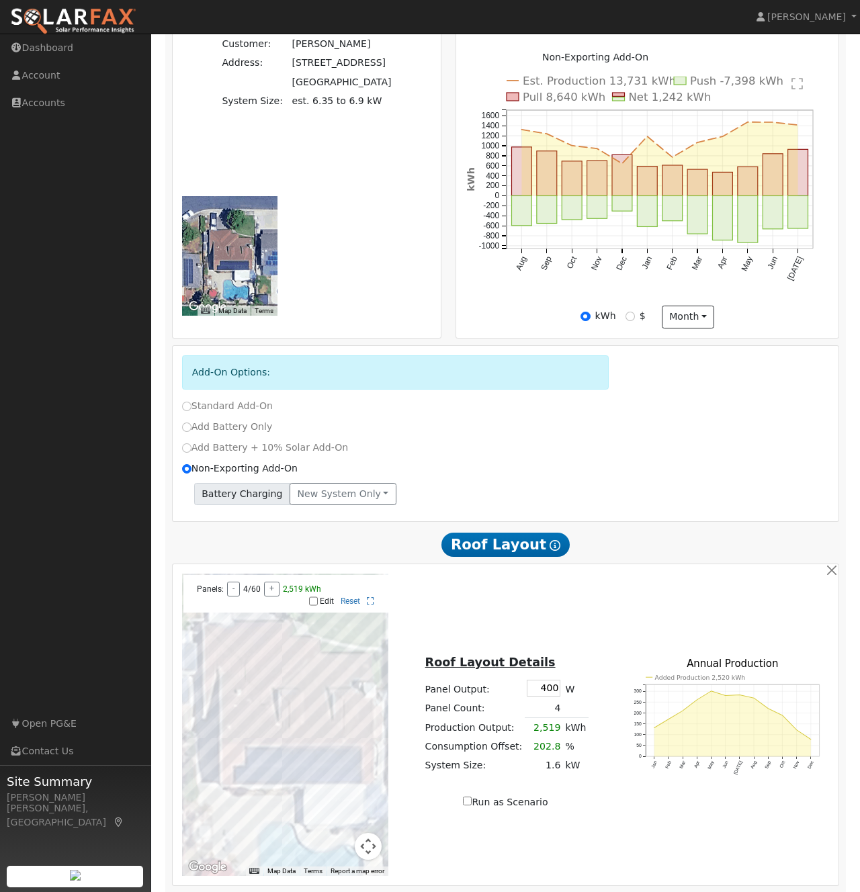
type input "30"
type input "45"
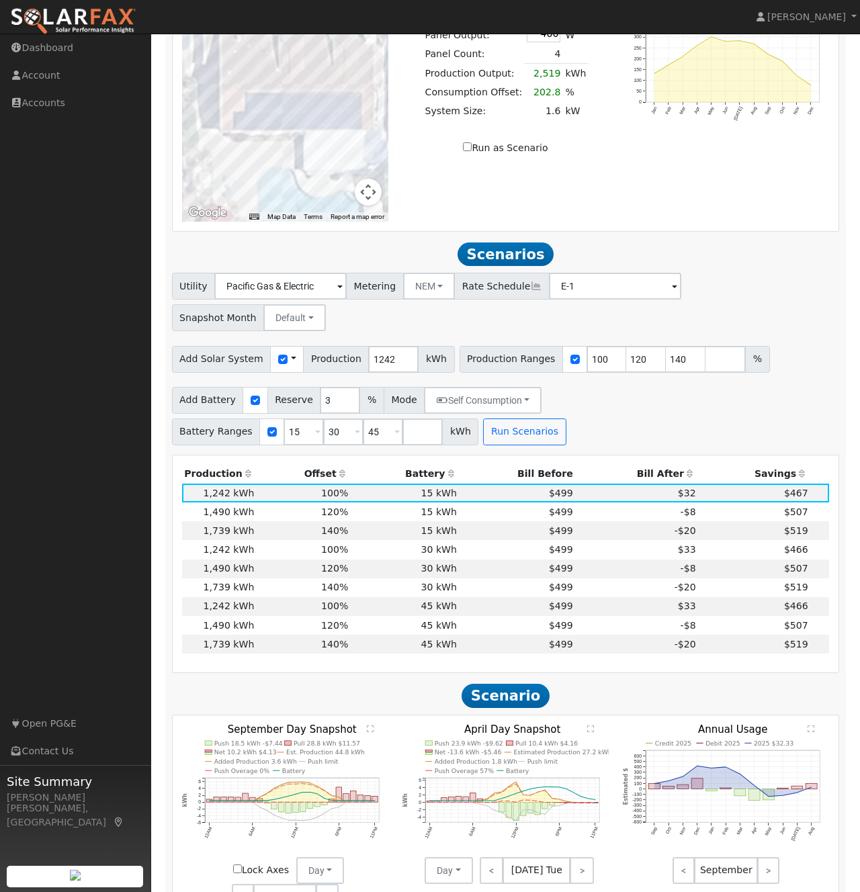
scroll to position [1066, 0]
